Goal: Transaction & Acquisition: Purchase product/service

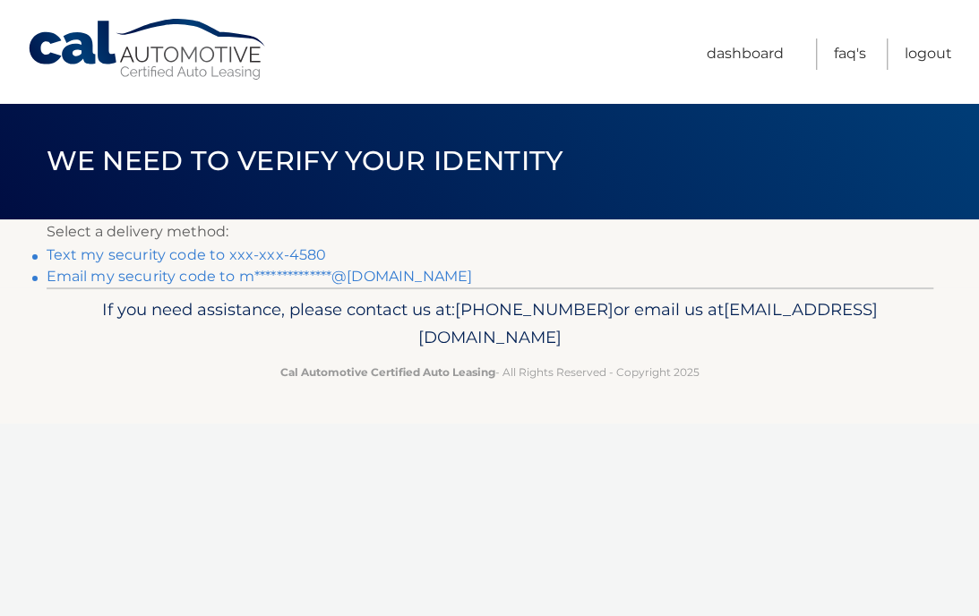
click at [224, 253] on link "Text my security code to xxx-xxx-4580" at bounding box center [187, 254] width 280 height 17
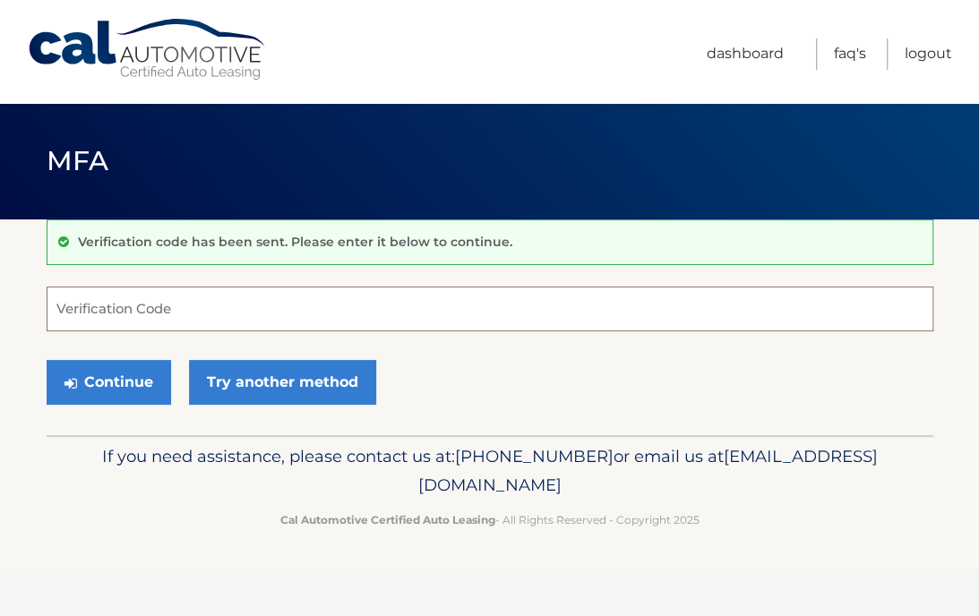
click at [217, 309] on input "Verification Code" at bounding box center [490, 308] width 886 height 45
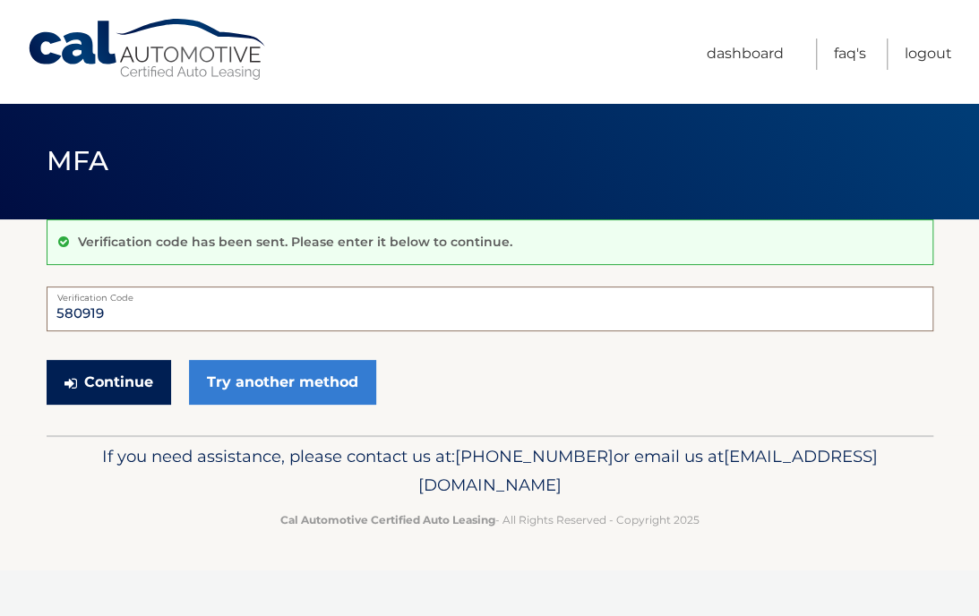
type input "580919"
click at [132, 377] on button "Continue" at bounding box center [109, 382] width 124 height 45
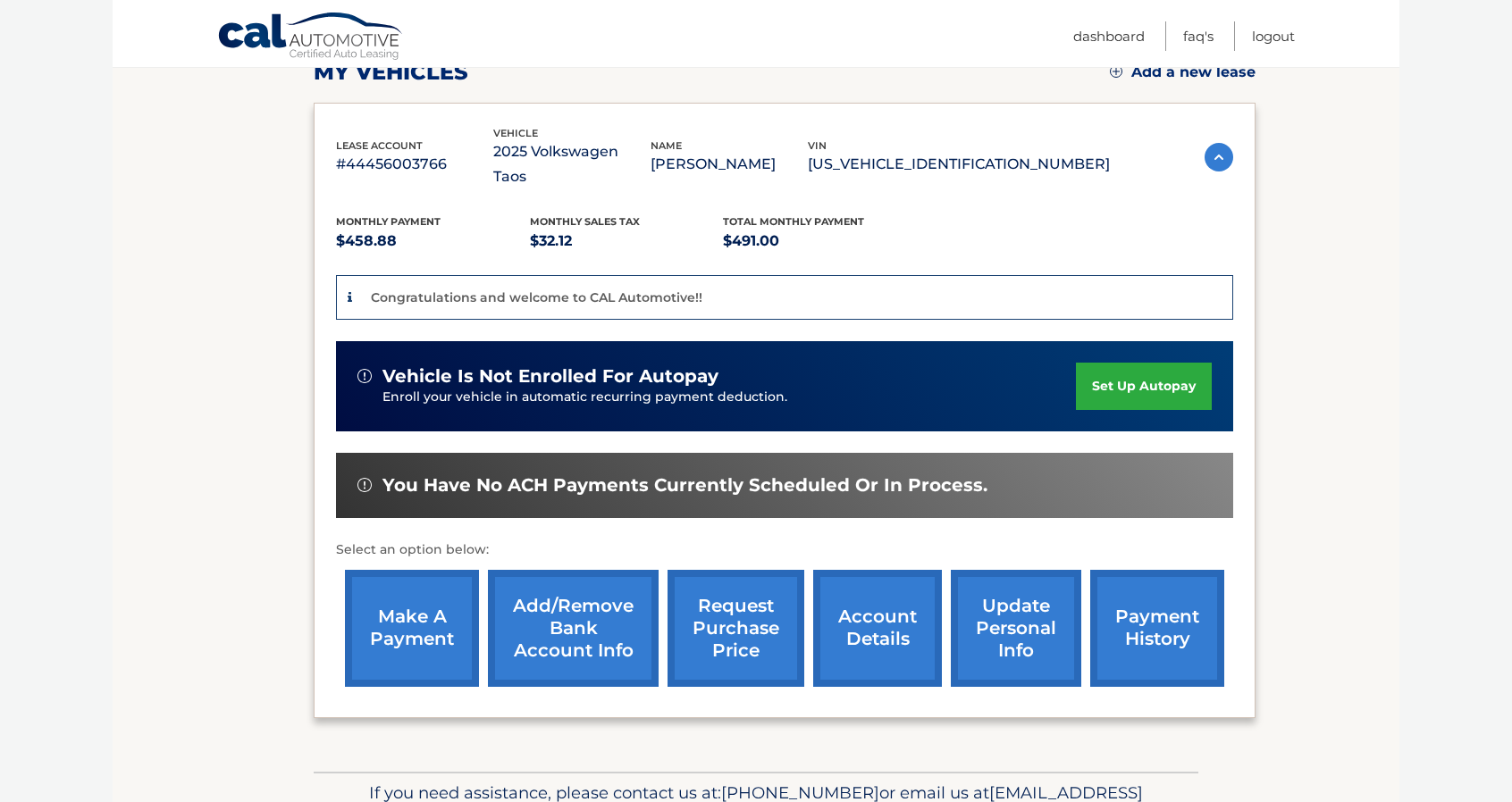
scroll to position [268, 0]
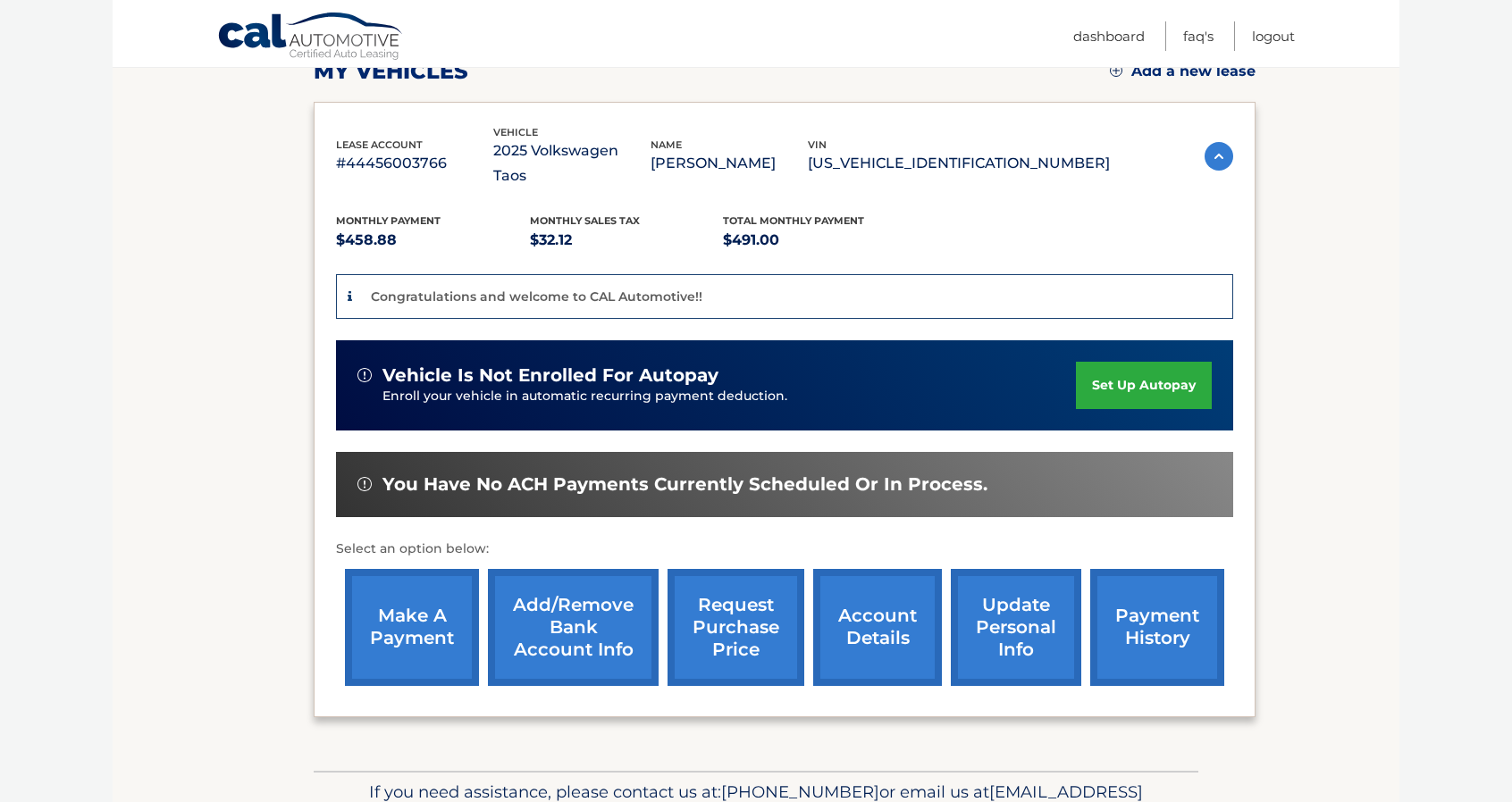
click at [440, 609] on link "make a payment" at bounding box center [412, 626] width 134 height 117
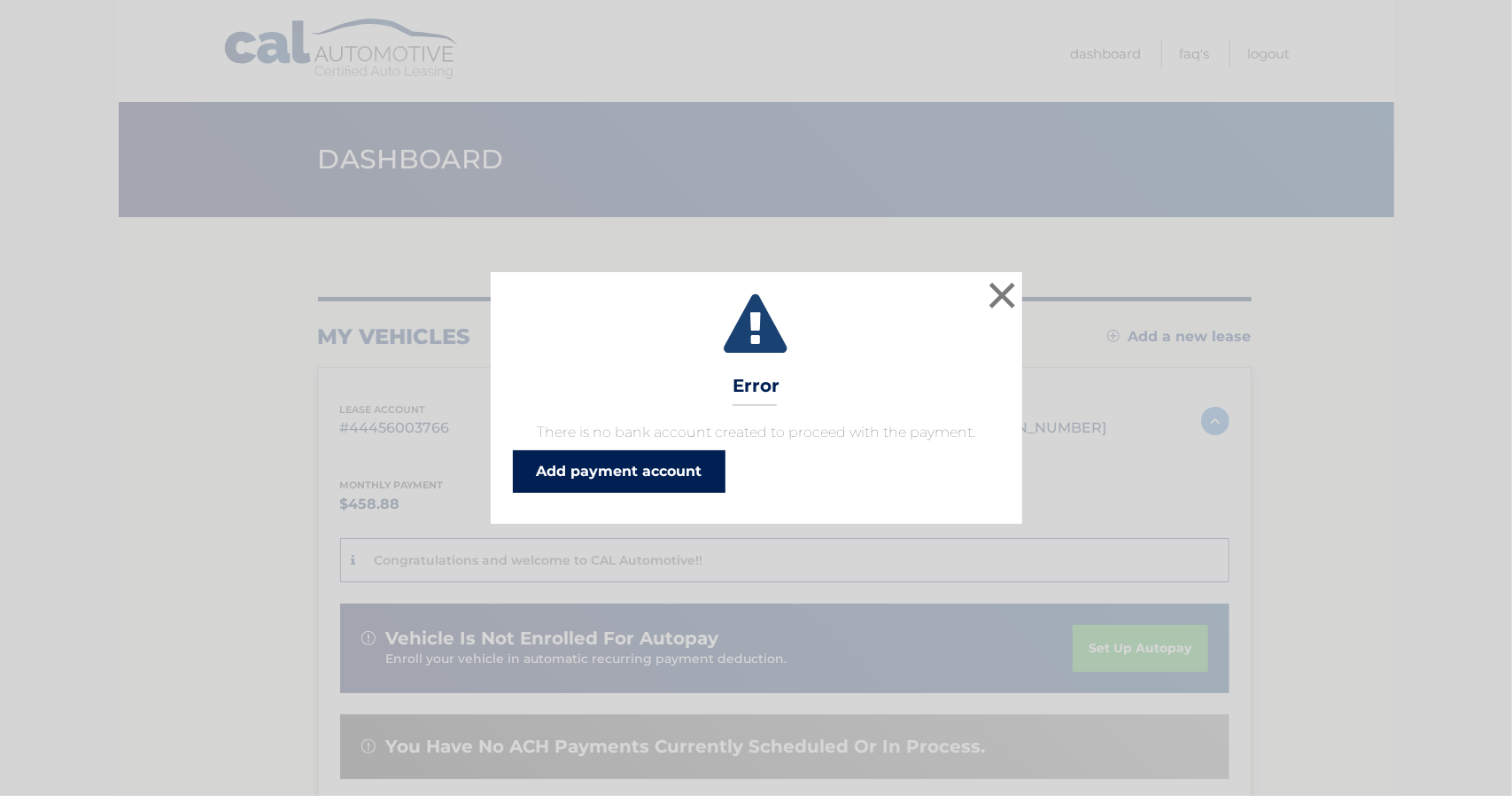
click at [669, 477] on link "Add payment account" at bounding box center [618, 471] width 213 height 43
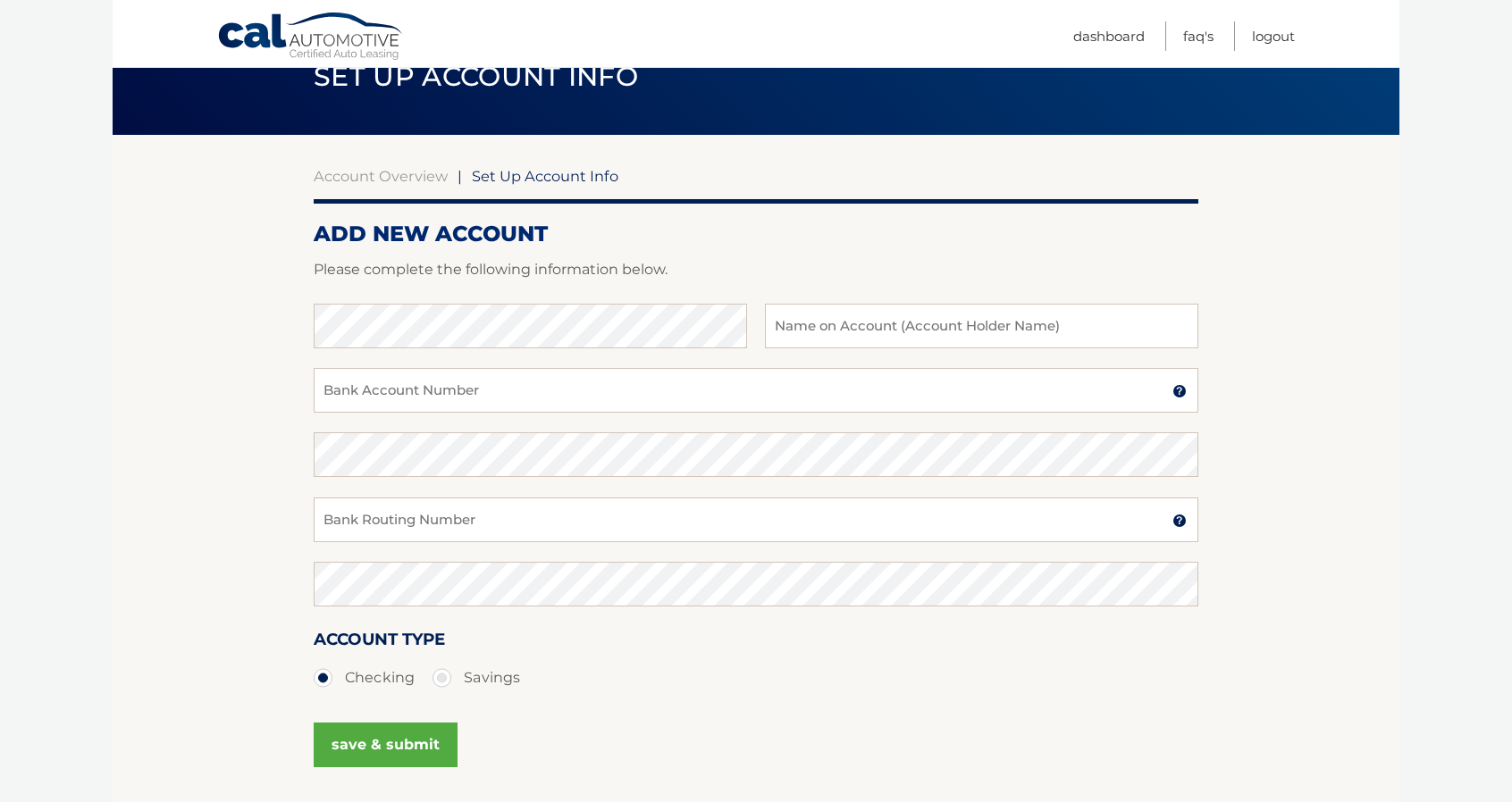
scroll to position [90, 0]
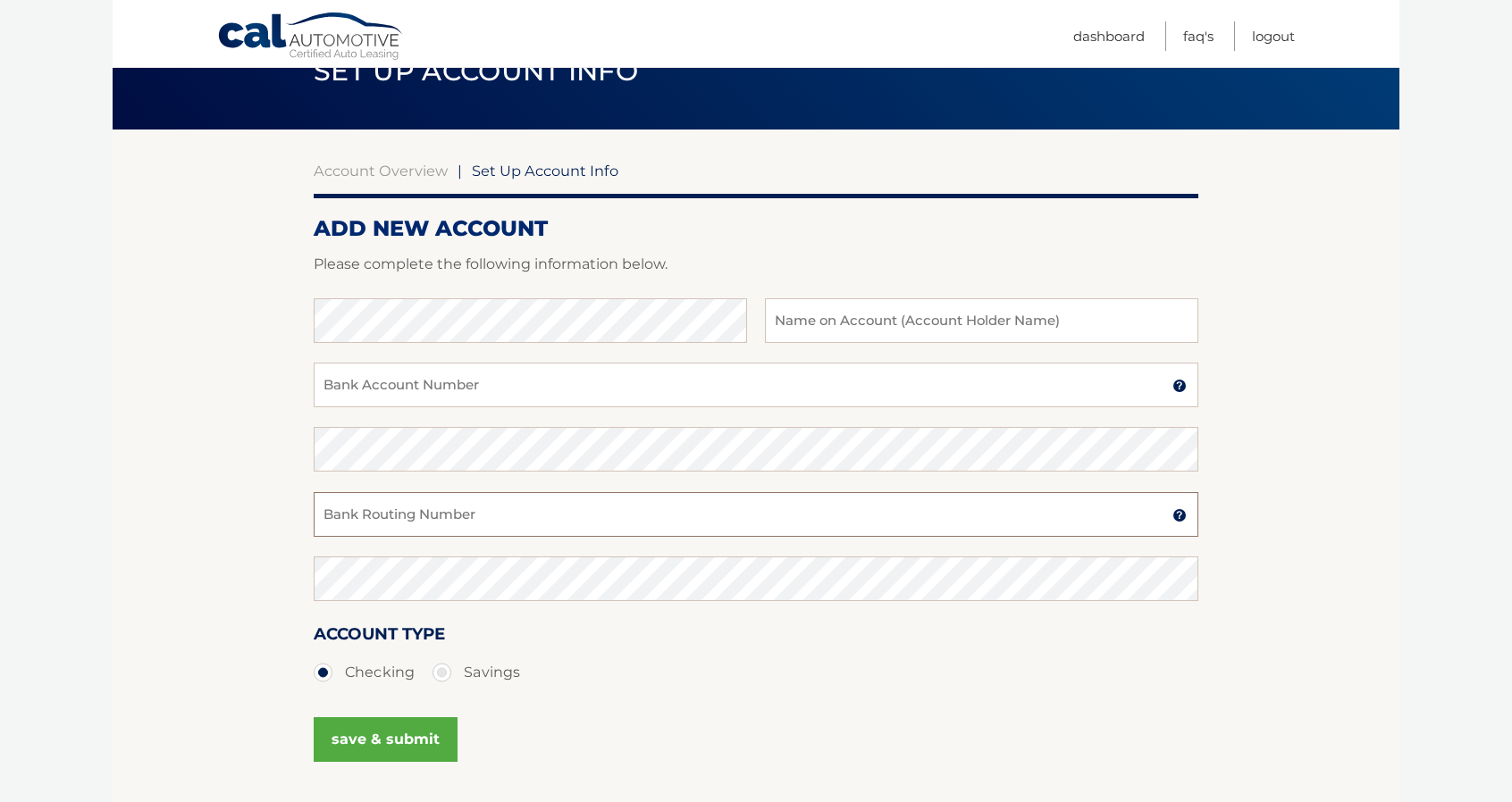
click at [425, 508] on input "Bank Routing Number" at bounding box center [756, 514] width 884 height 45
paste input "063107513"
type input "063107513"
click at [404, 379] on input "Bank Account Number" at bounding box center [756, 384] width 884 height 45
paste input "1261507485"
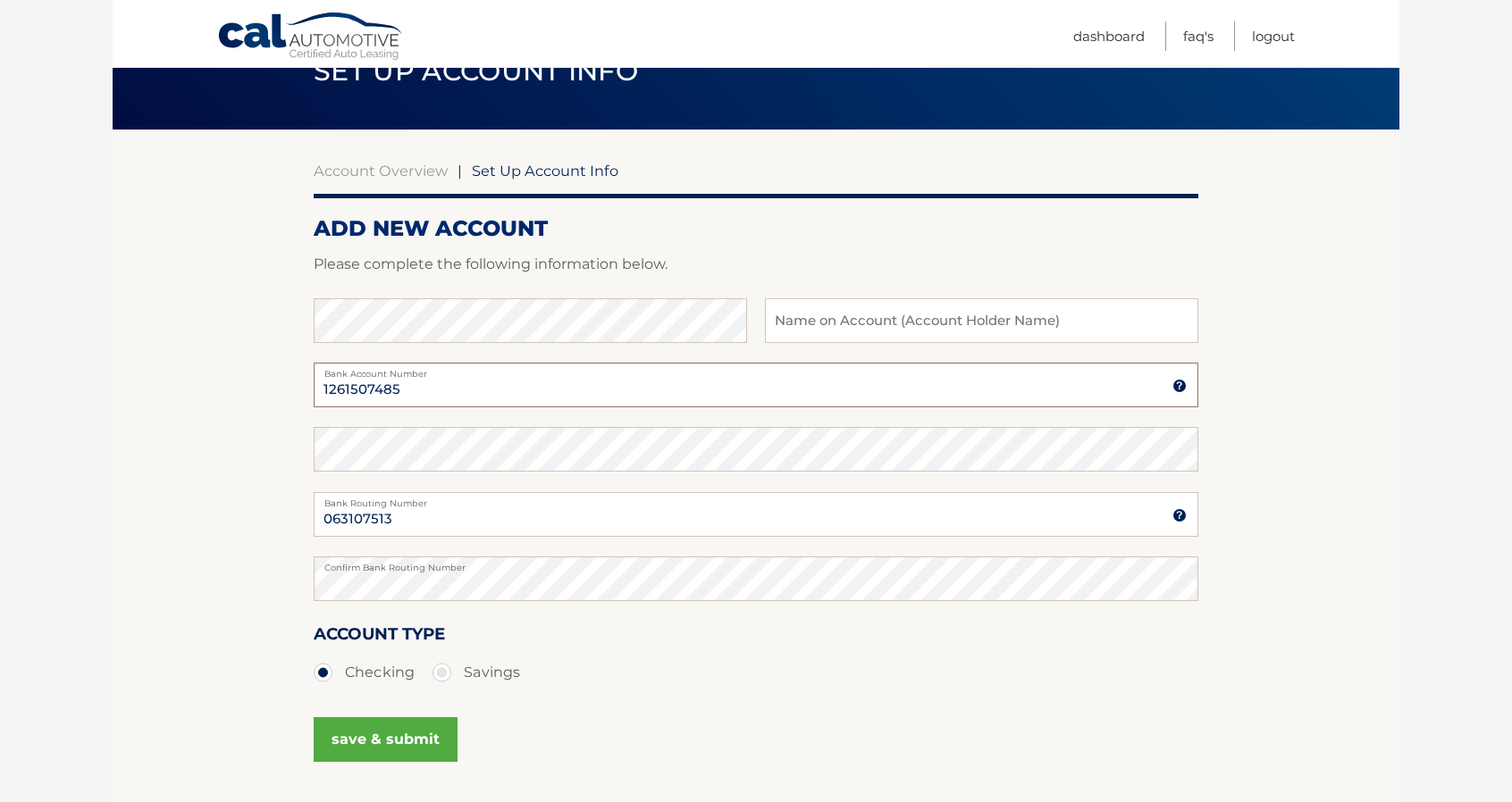
type input "1261507485"
click at [861, 311] on input "text" at bounding box center [981, 320] width 433 height 45
type input "[PERSON_NAME]"
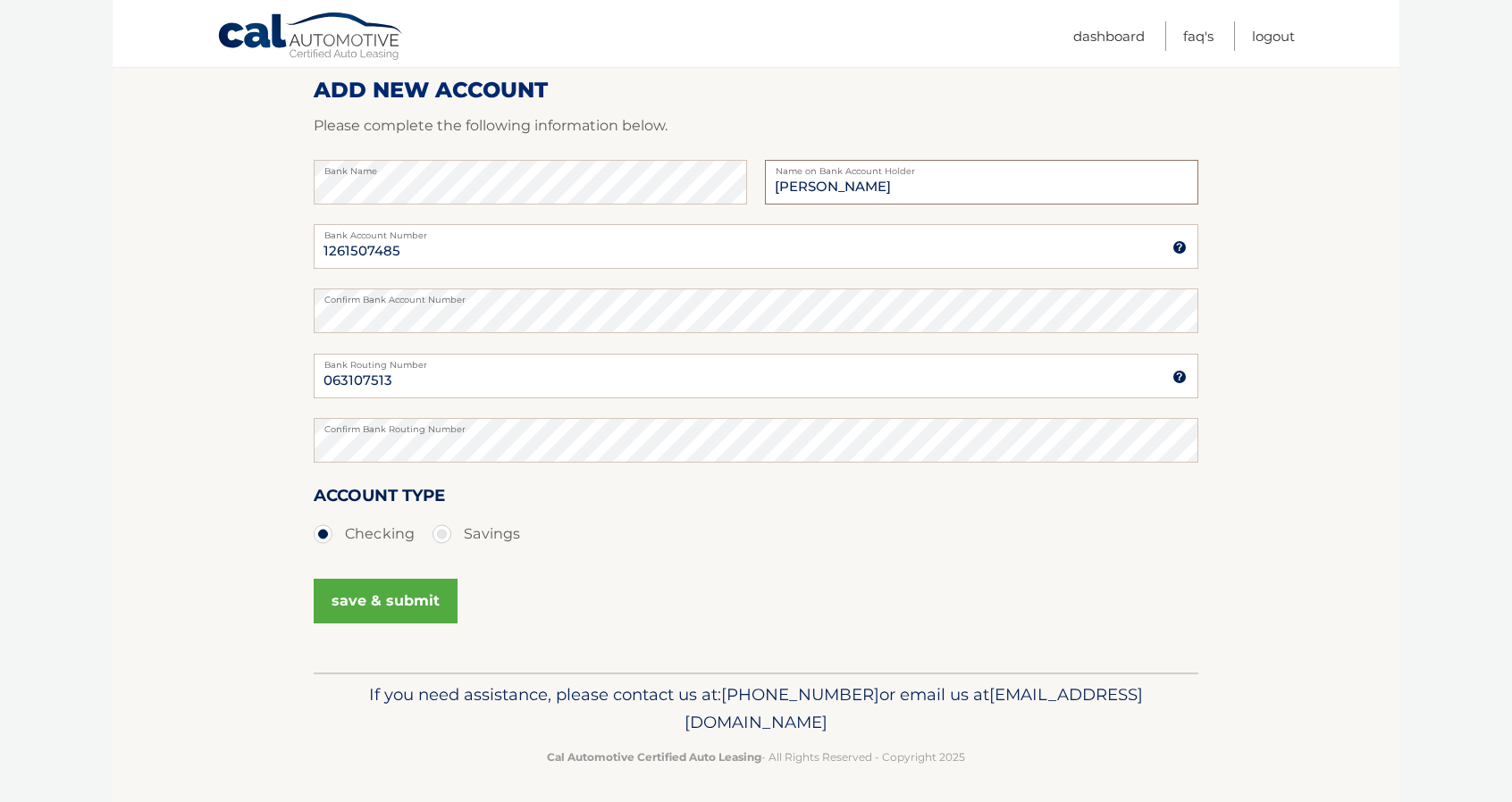
scroll to position [234, 0]
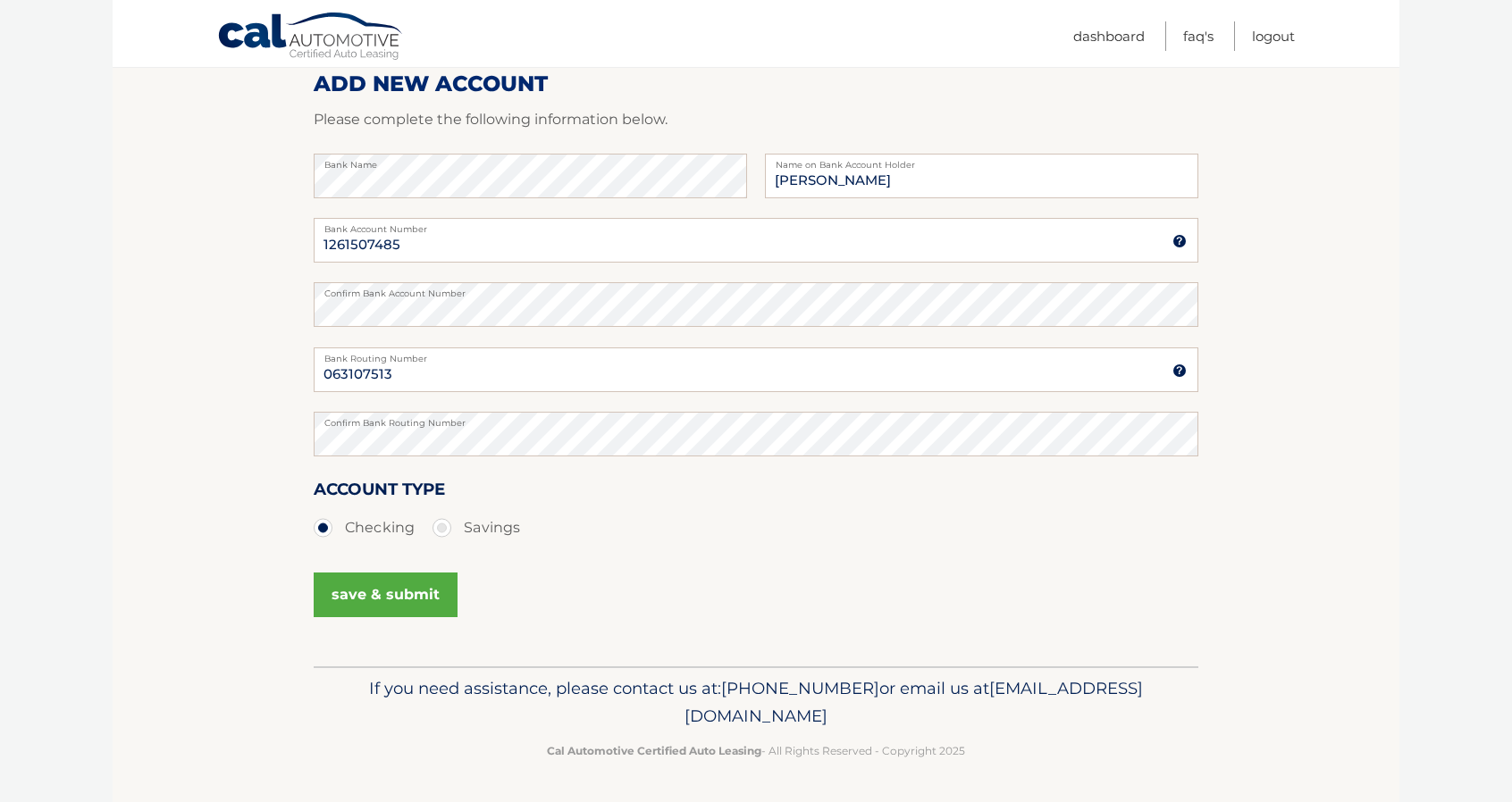
click at [416, 587] on button "save & submit" at bounding box center [385, 595] width 144 height 45
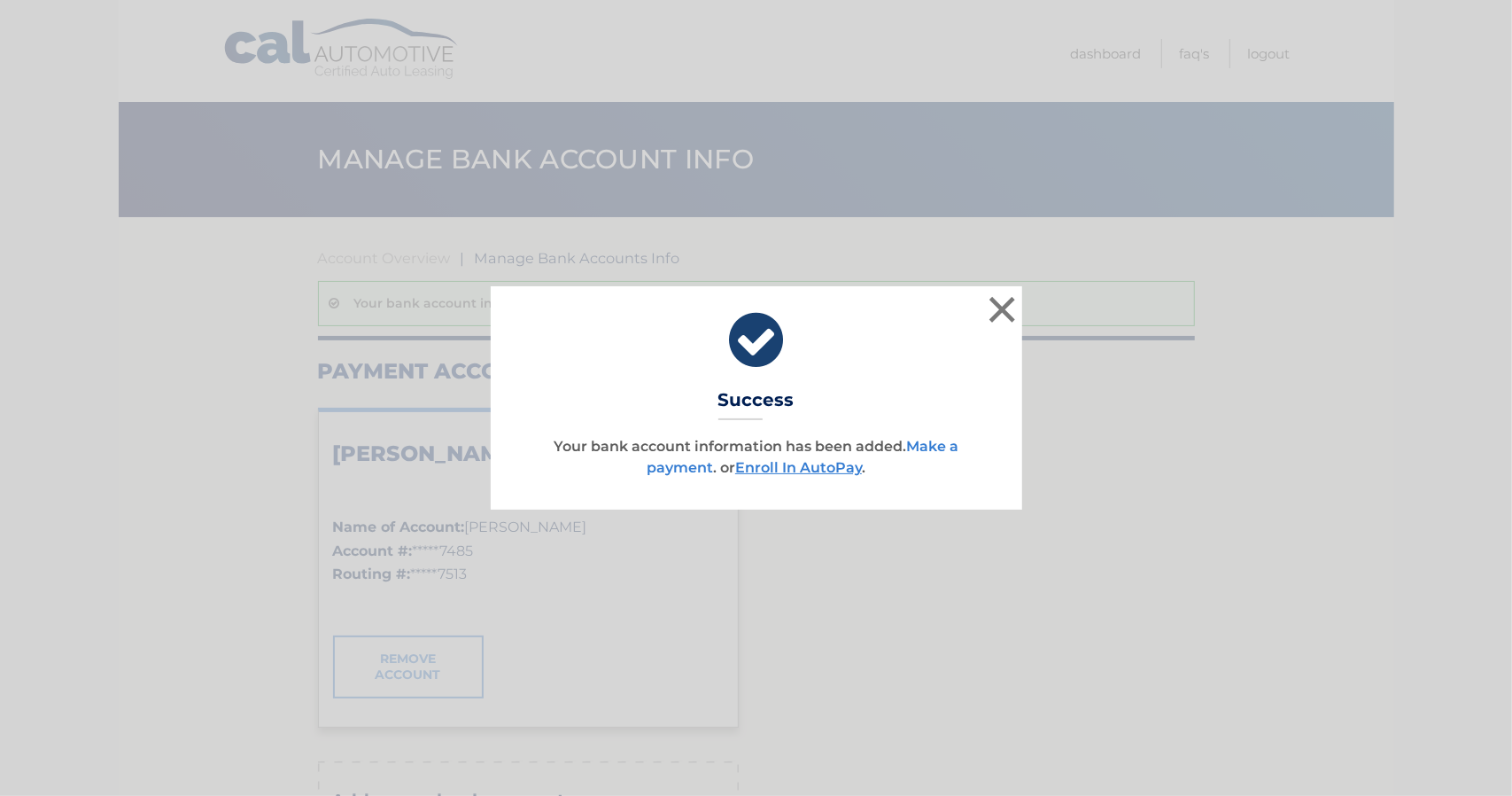
click at [936, 447] on link "Make a payment" at bounding box center [803, 456] width 312 height 38
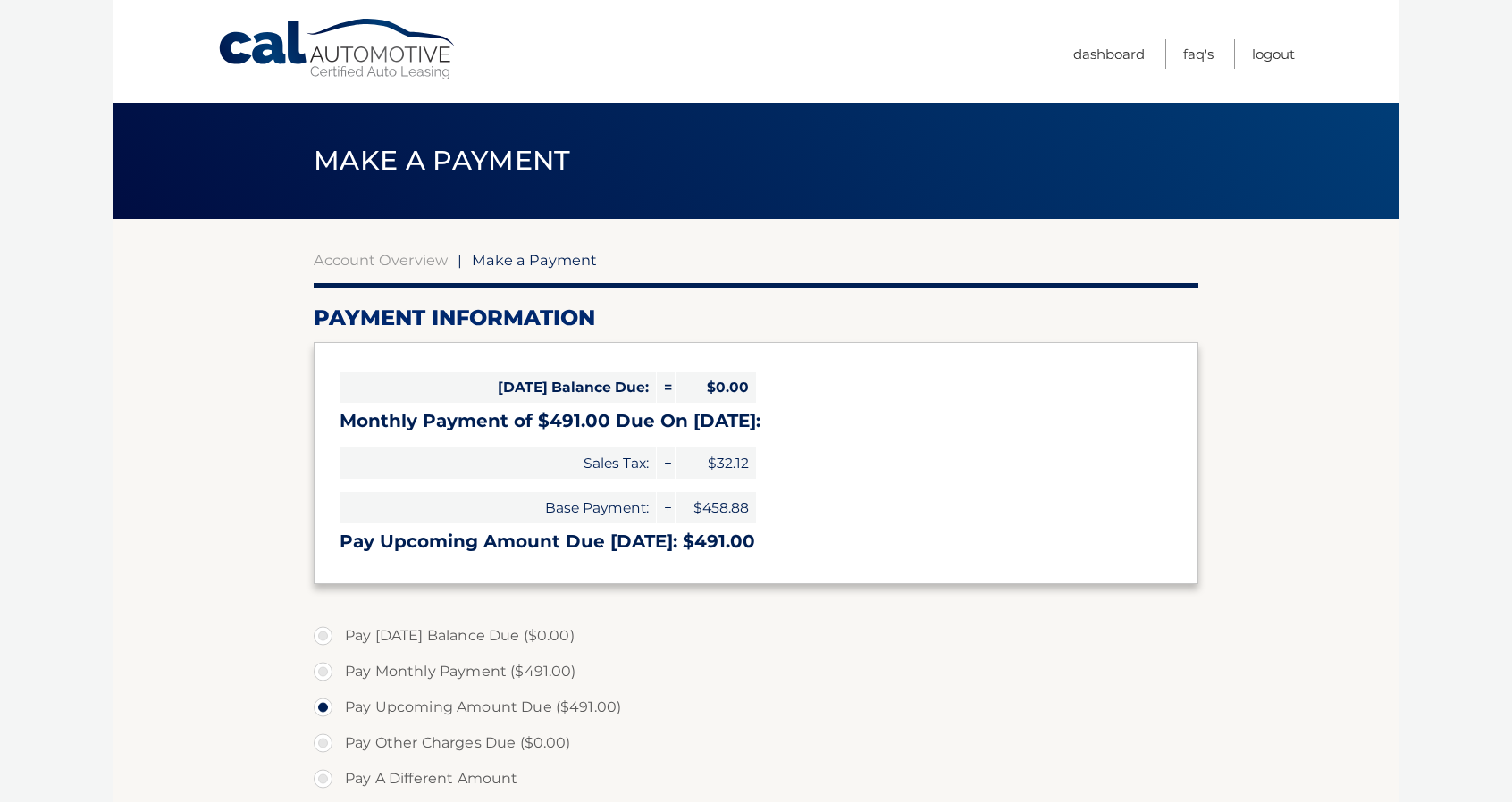
select select "ZDRkODdjNzgtMDJkMC00MzRlLTg0NzAtZDgyNmMwNjEwYmVj"
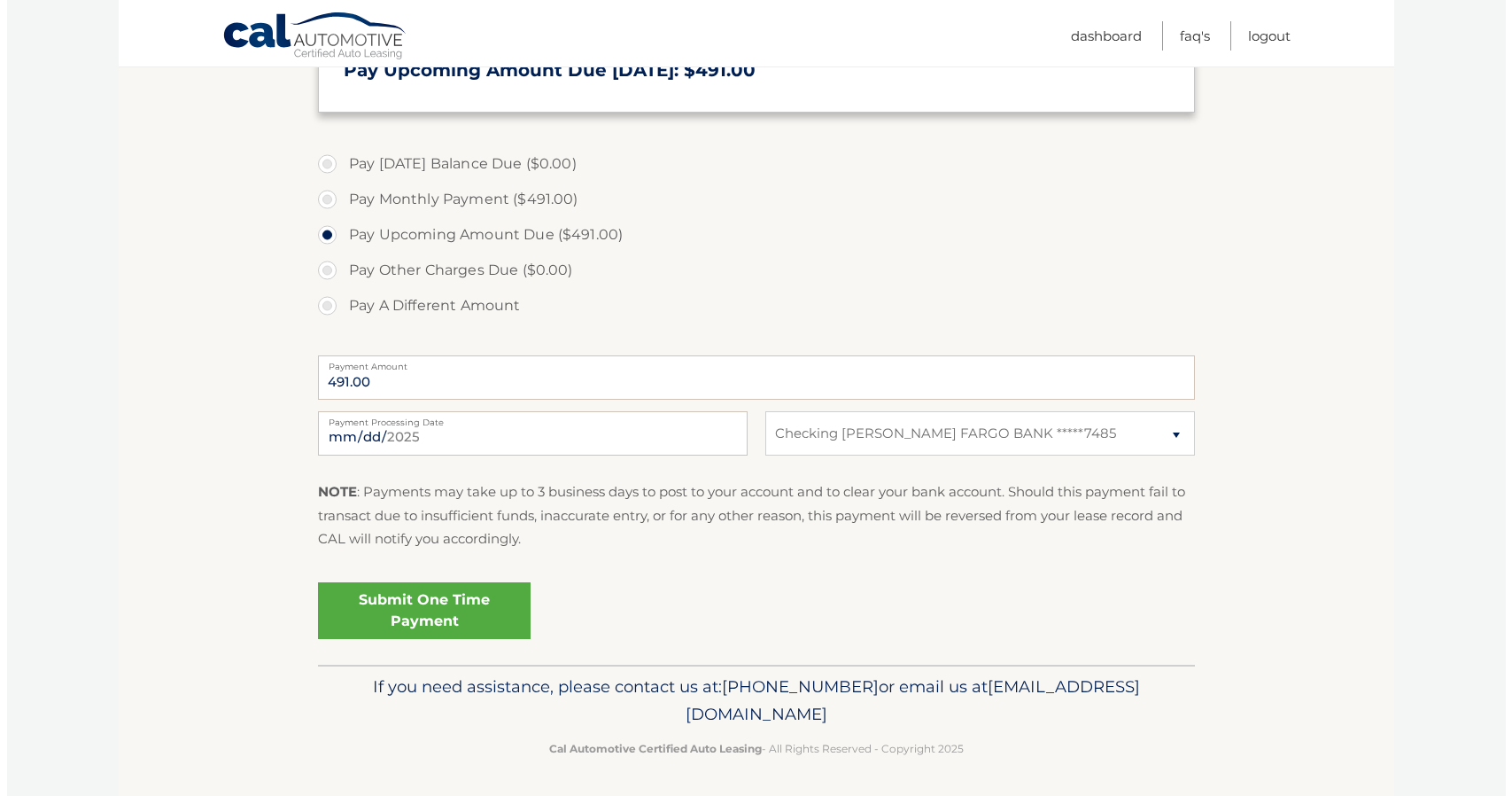
scroll to position [469, 0]
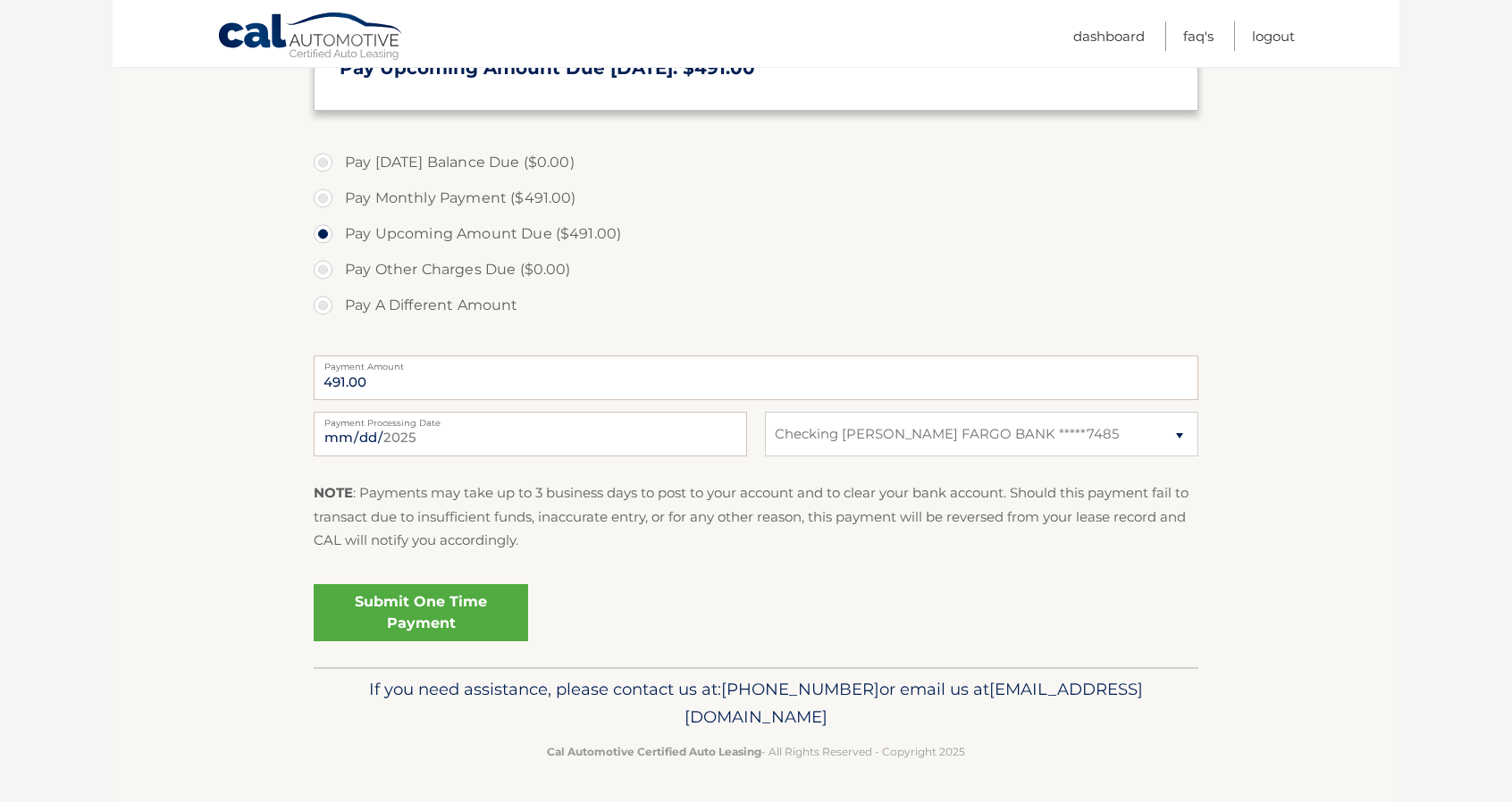
click at [453, 602] on link "Submit One Time Payment" at bounding box center [420, 612] width 215 height 57
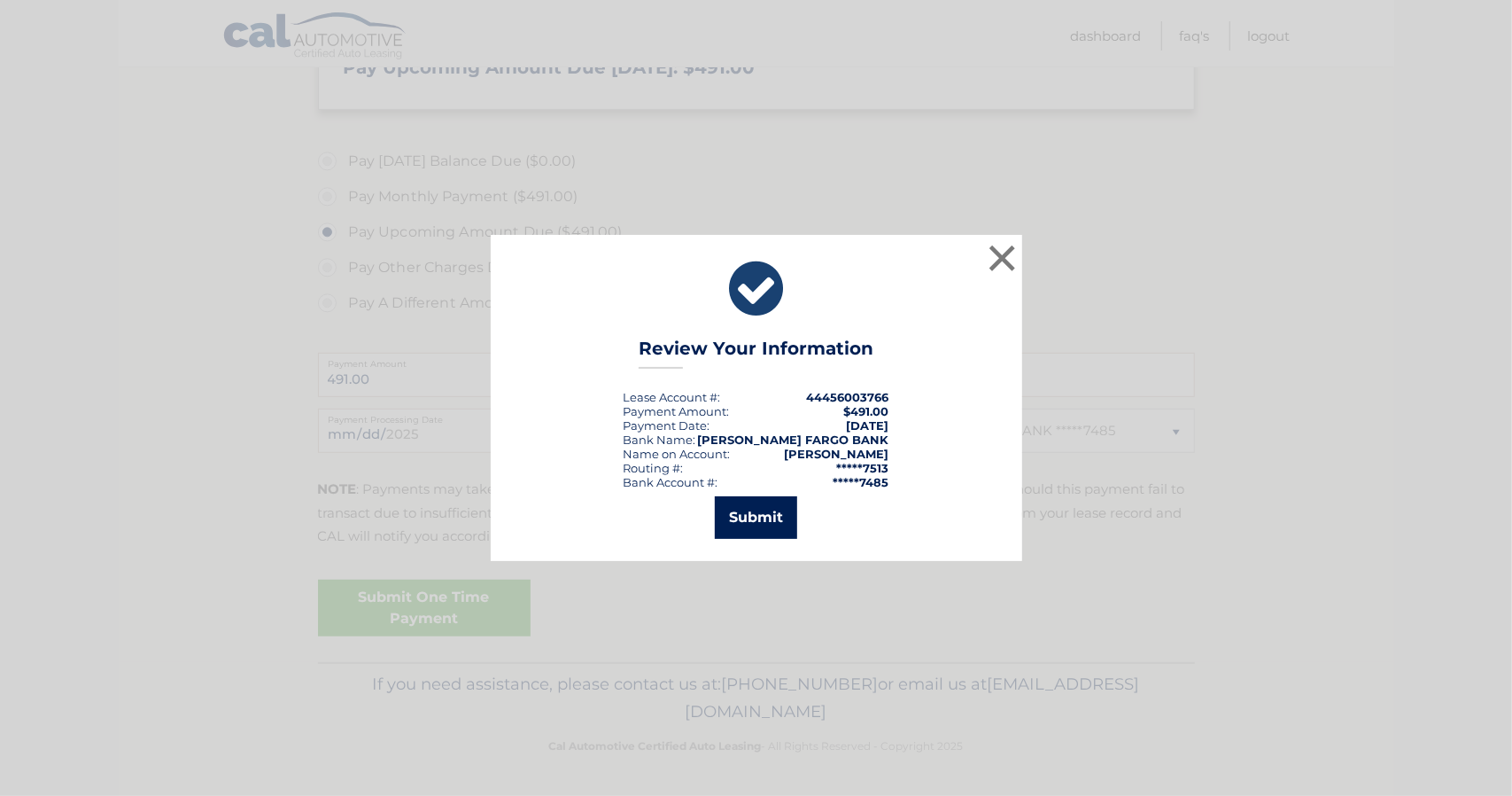
click at [738, 520] on button "Submit" at bounding box center [755, 517] width 82 height 43
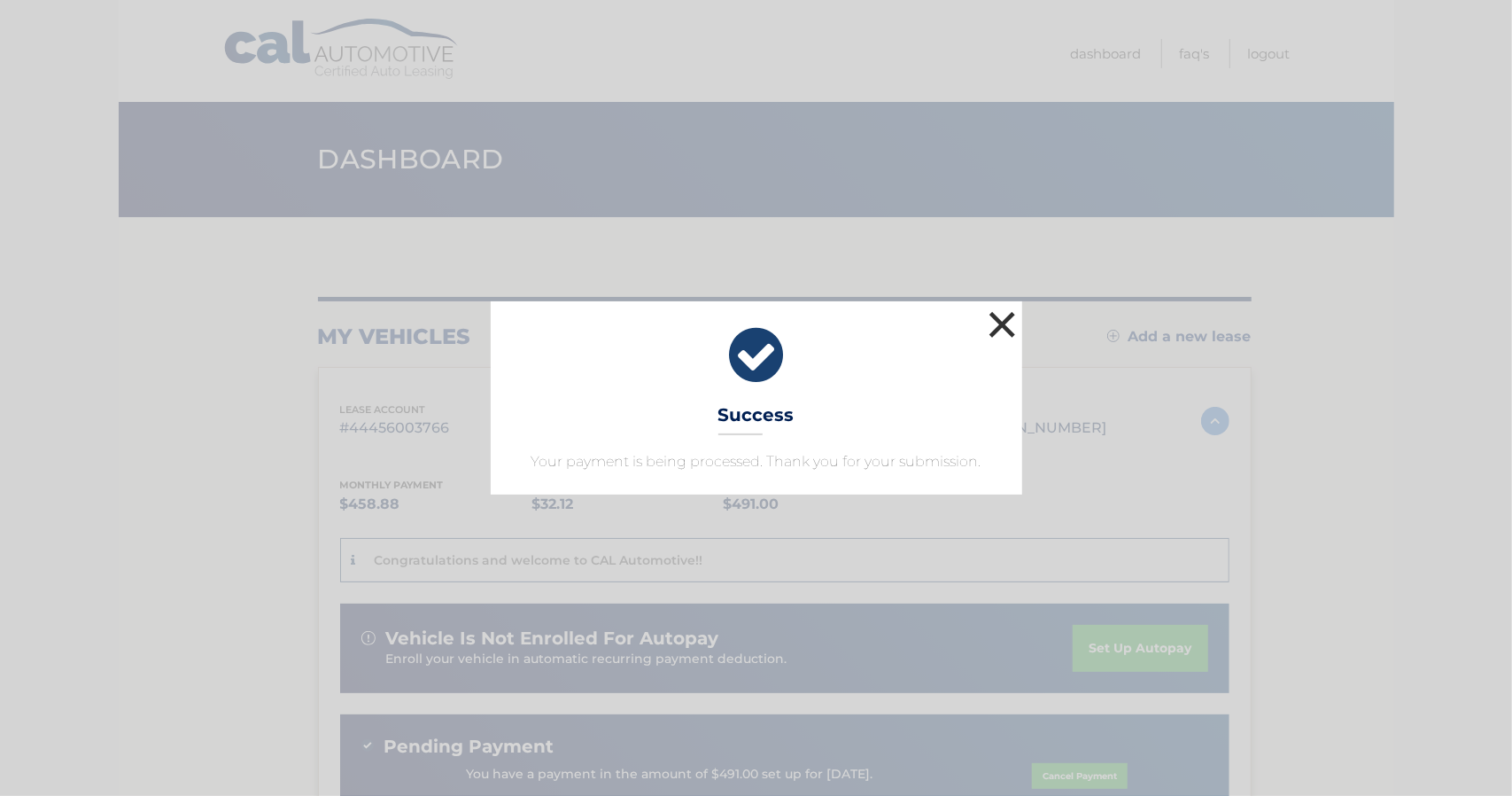
click at [1002, 315] on button "×" at bounding box center [1003, 325] width 36 height 36
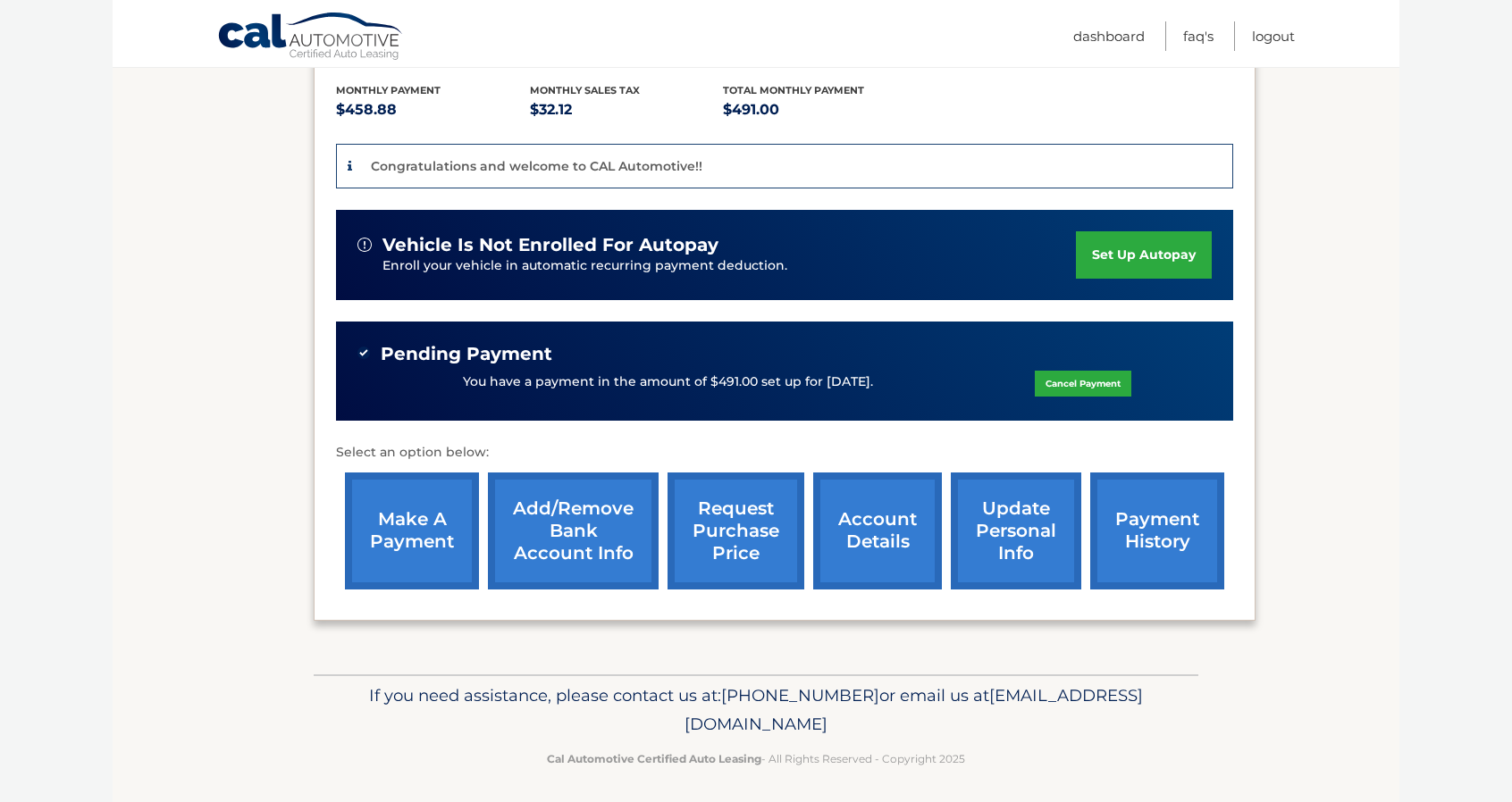
scroll to position [404, 0]
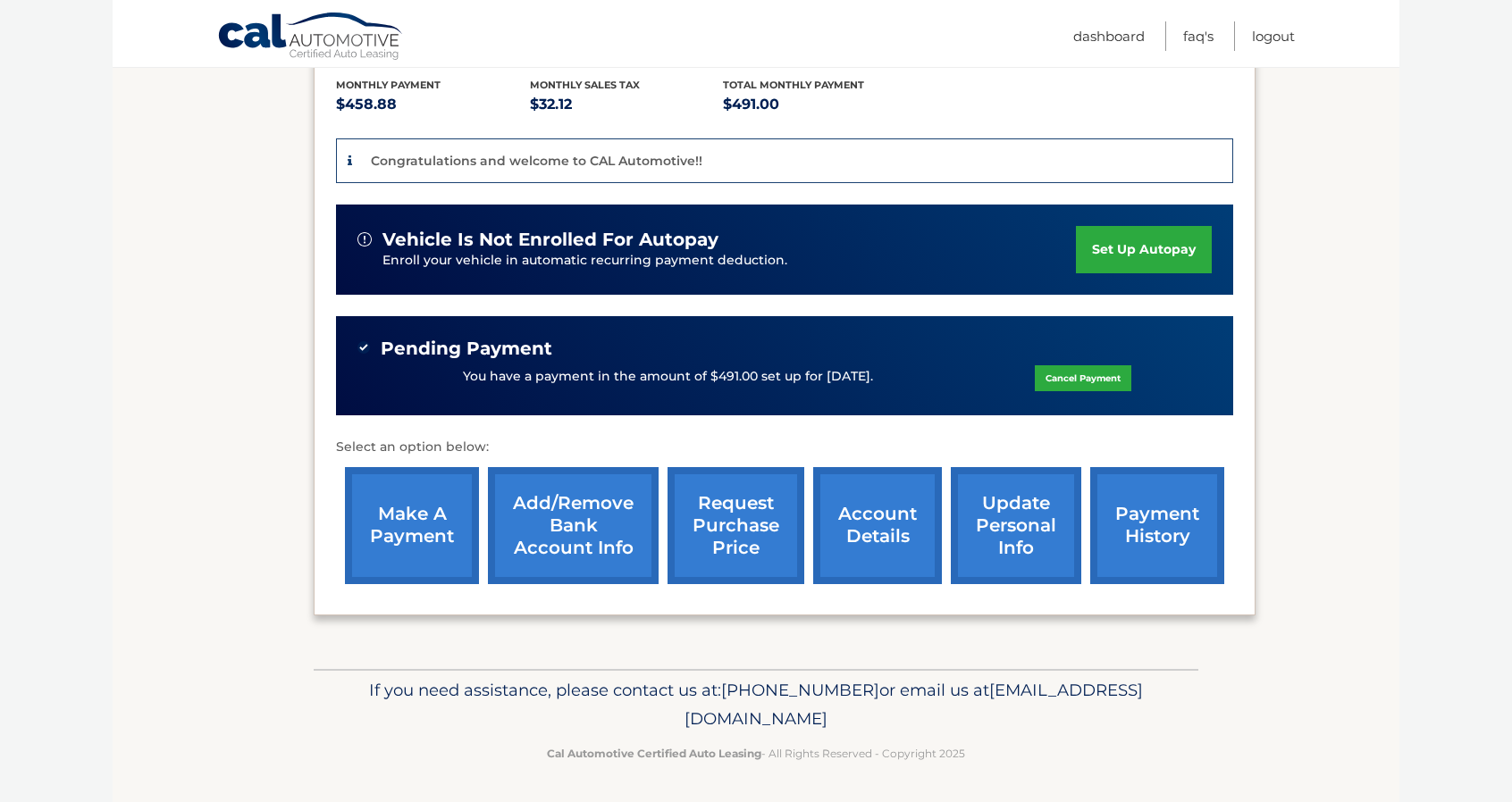
click at [1165, 524] on link "payment history" at bounding box center [1157, 525] width 134 height 117
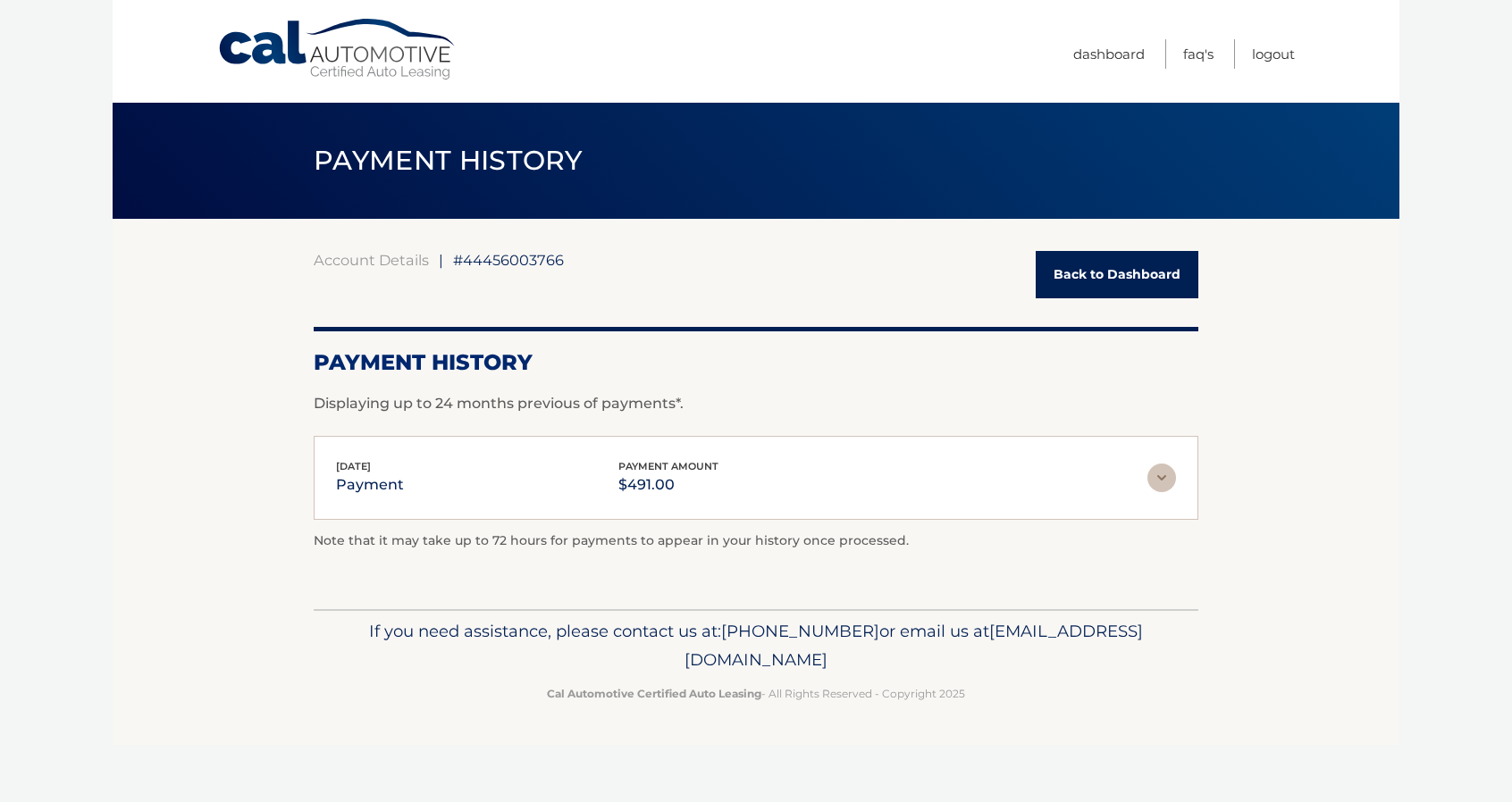
click at [1164, 468] on img at bounding box center [1162, 478] width 29 height 29
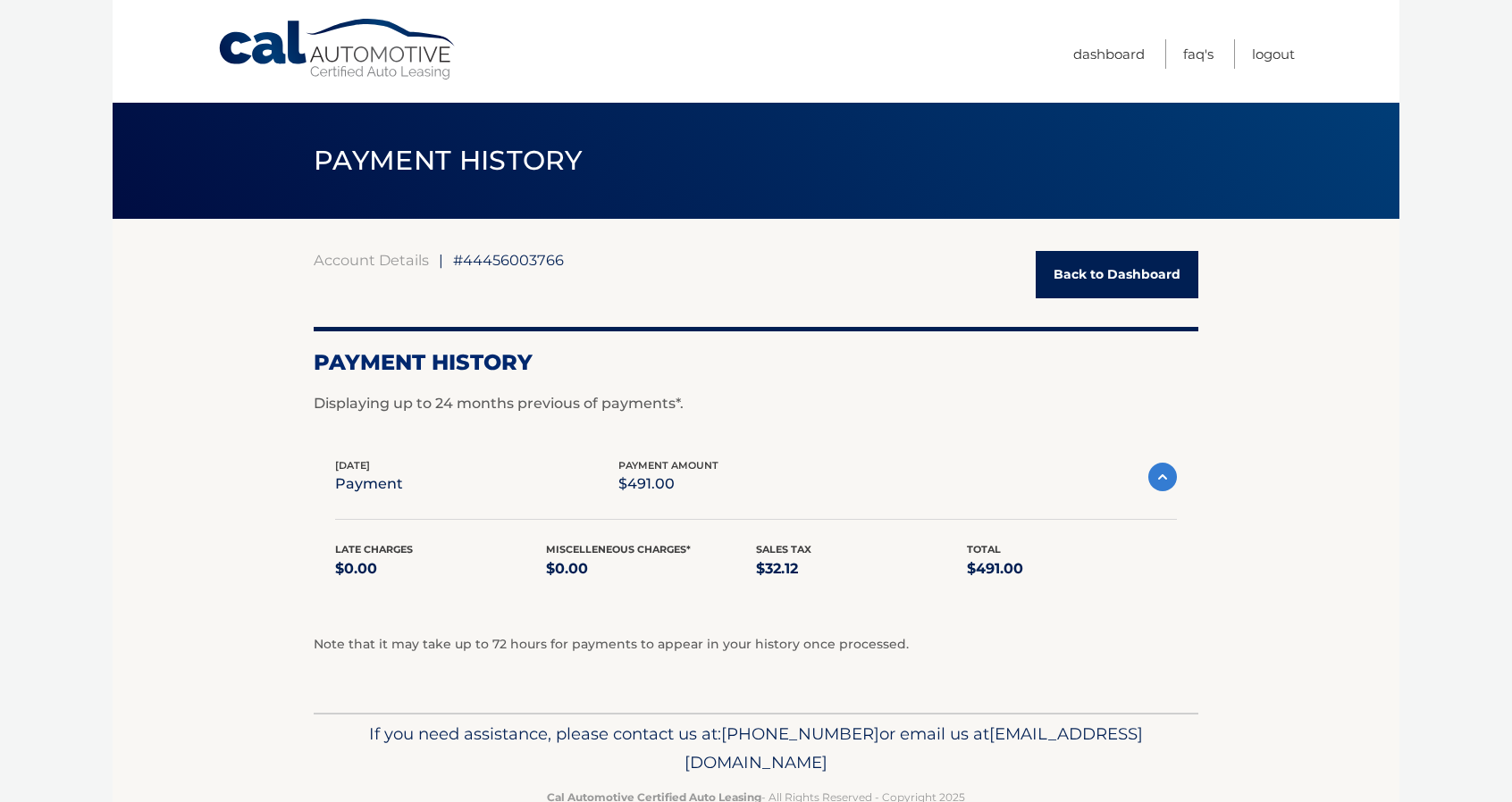
click at [1162, 468] on img at bounding box center [1162, 477] width 29 height 29
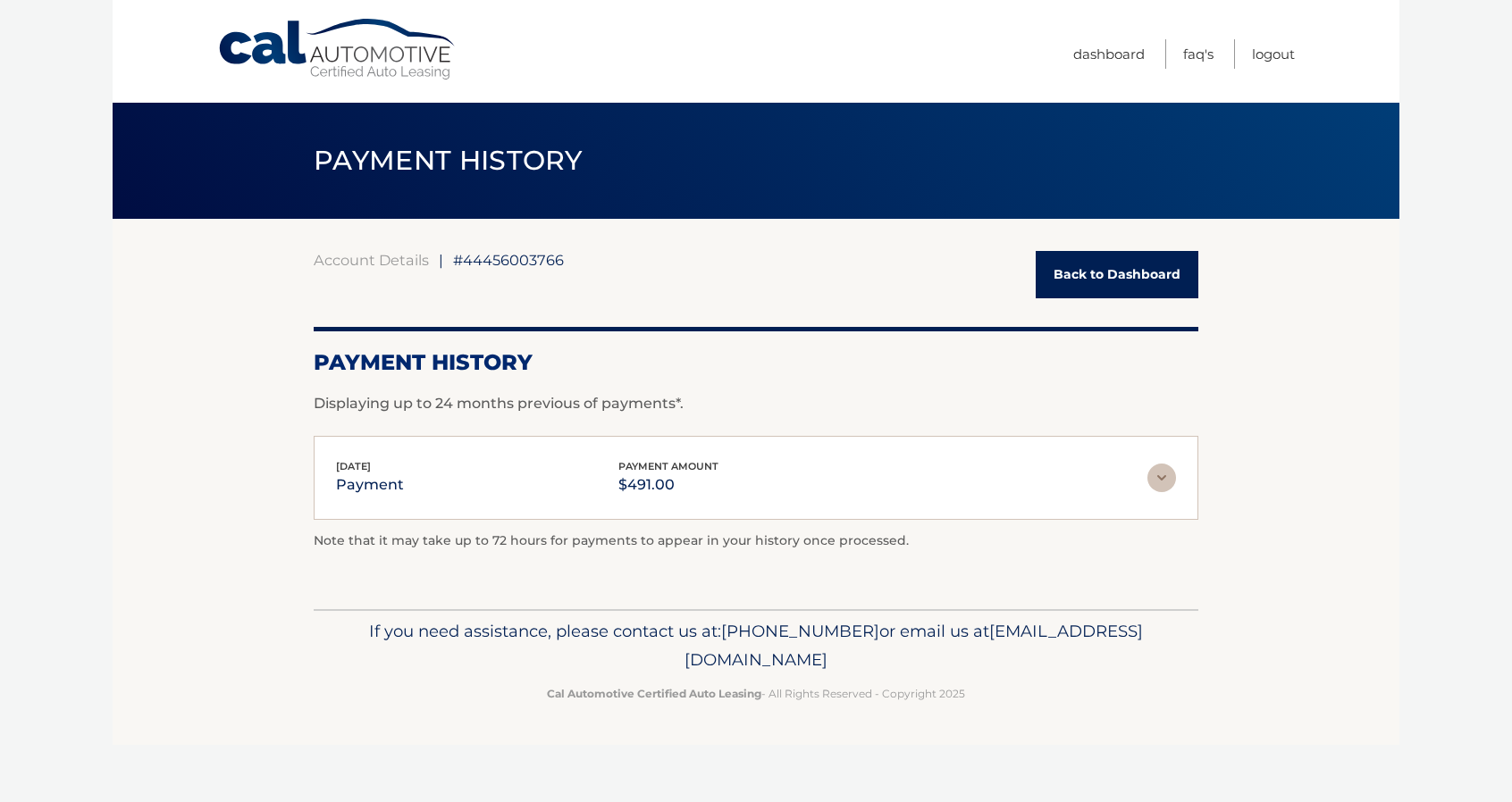
click at [1111, 278] on link "Back to Dashboard" at bounding box center [1117, 274] width 163 height 47
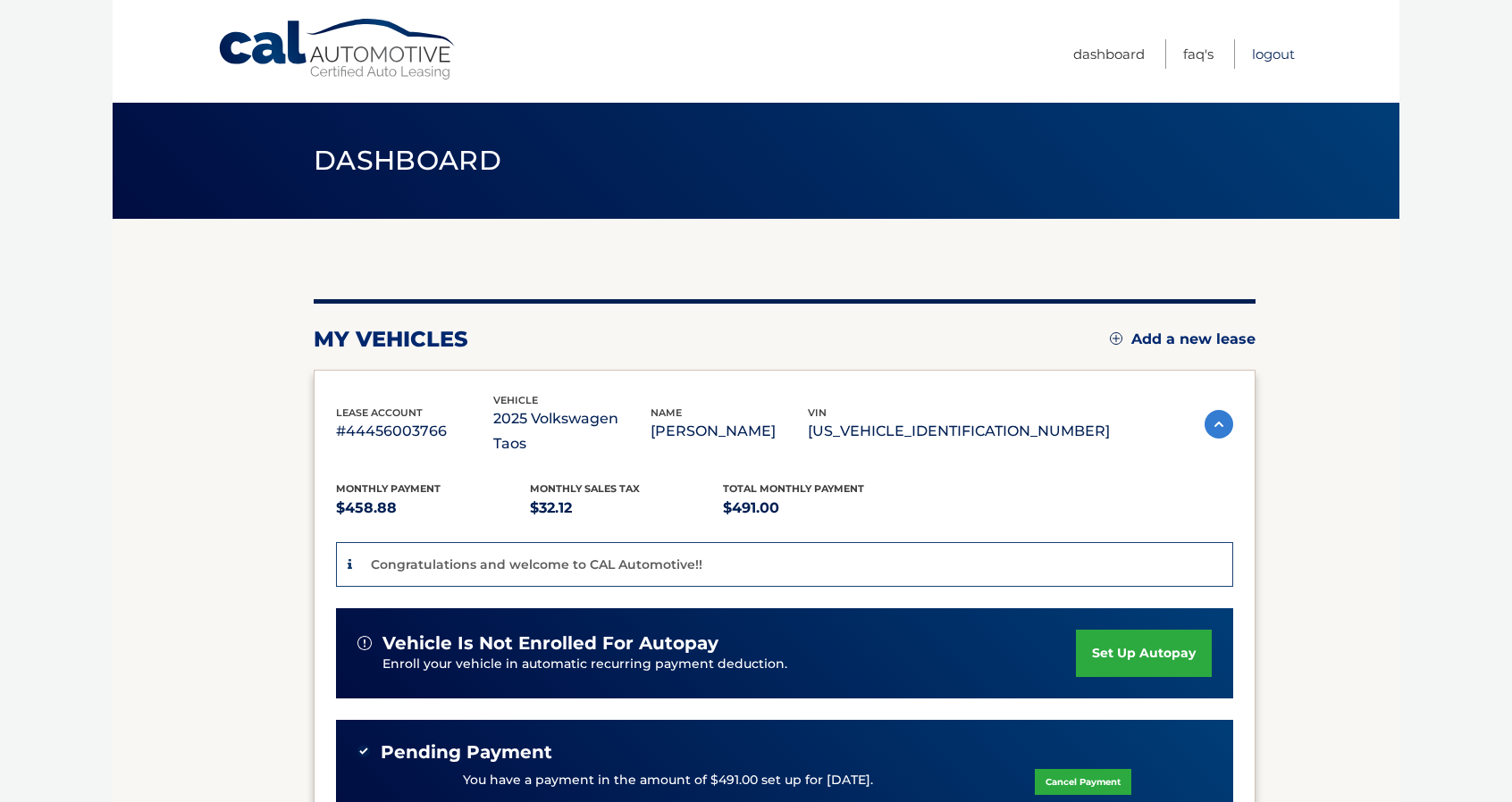
click at [1270, 56] on link "Logout" at bounding box center [1272, 54] width 43 height 30
